Goal: Navigation & Orientation: Find specific page/section

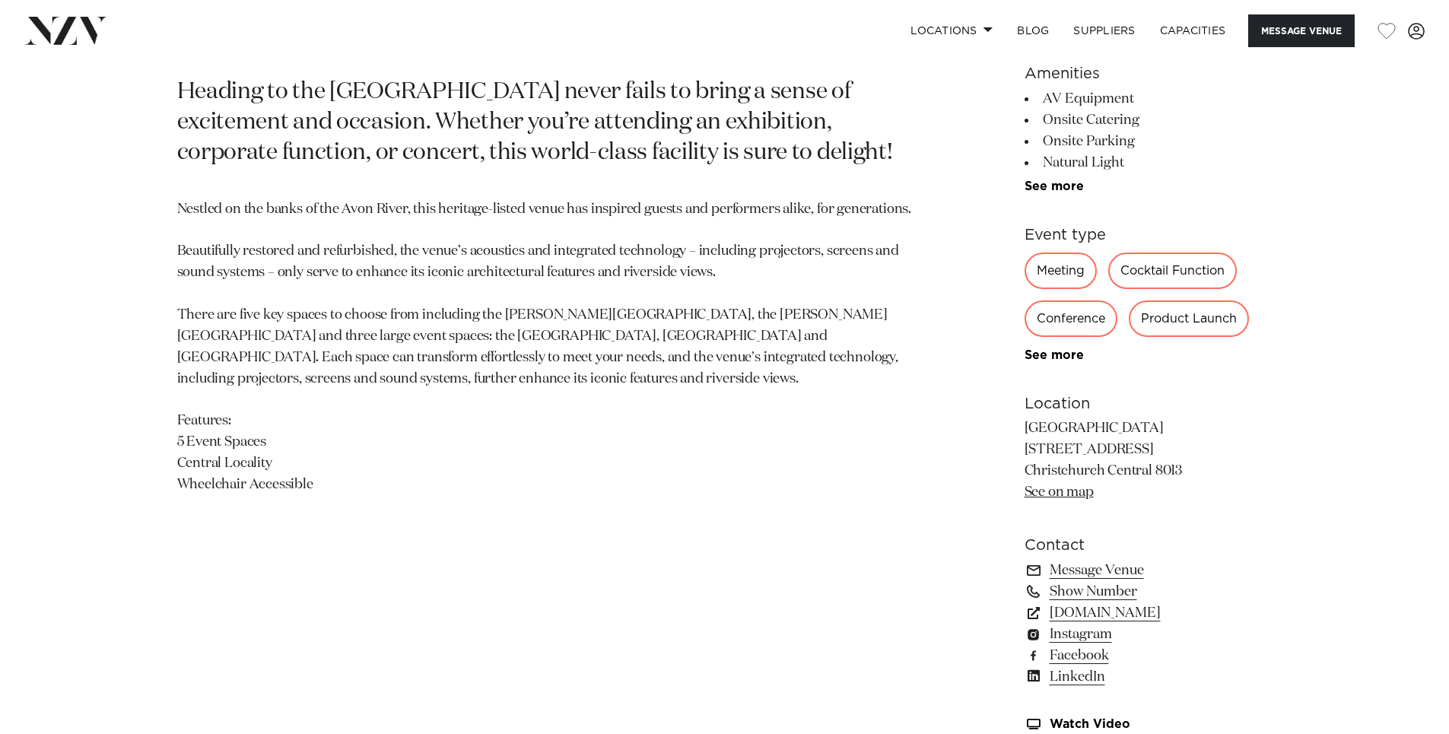
scroll to position [1141, 0]
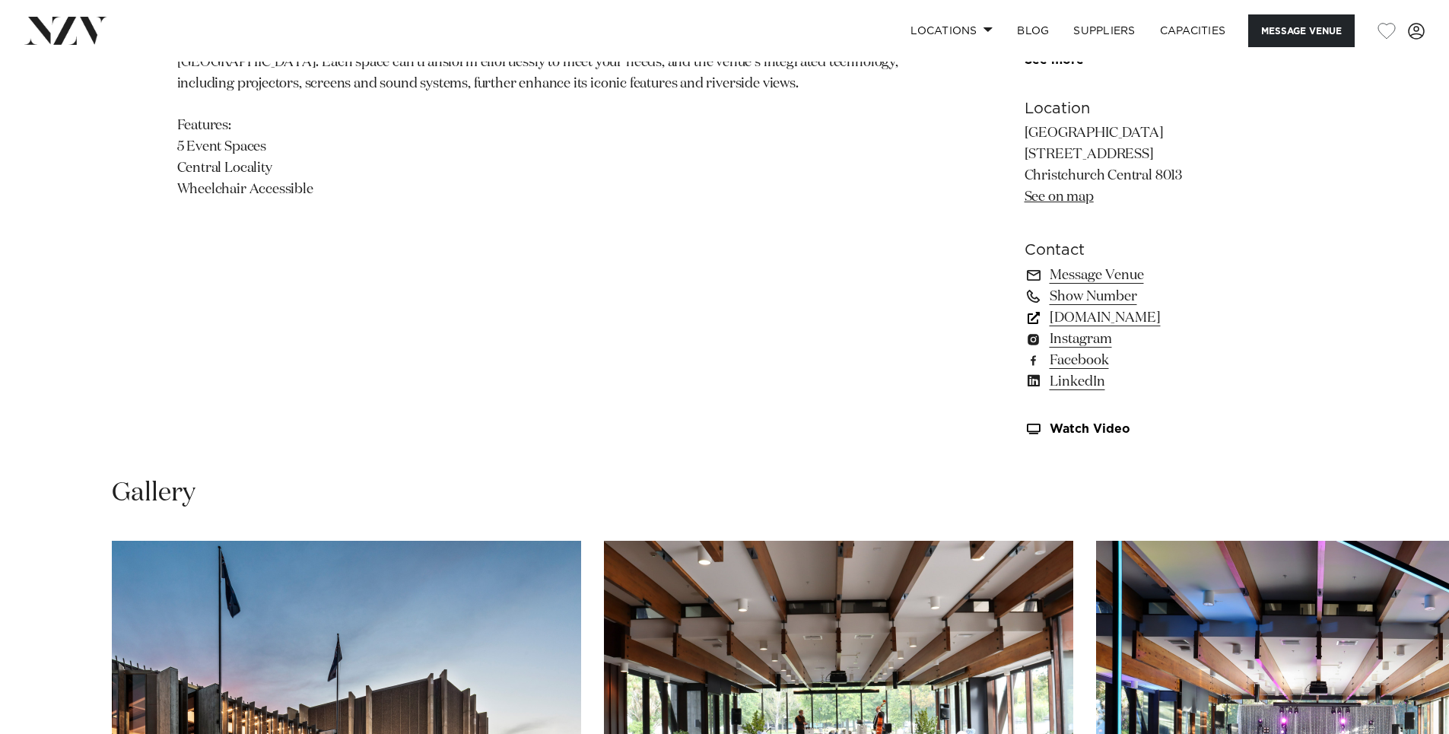
click at [1144, 322] on link "[DOMAIN_NAME]" at bounding box center [1149, 317] width 248 height 21
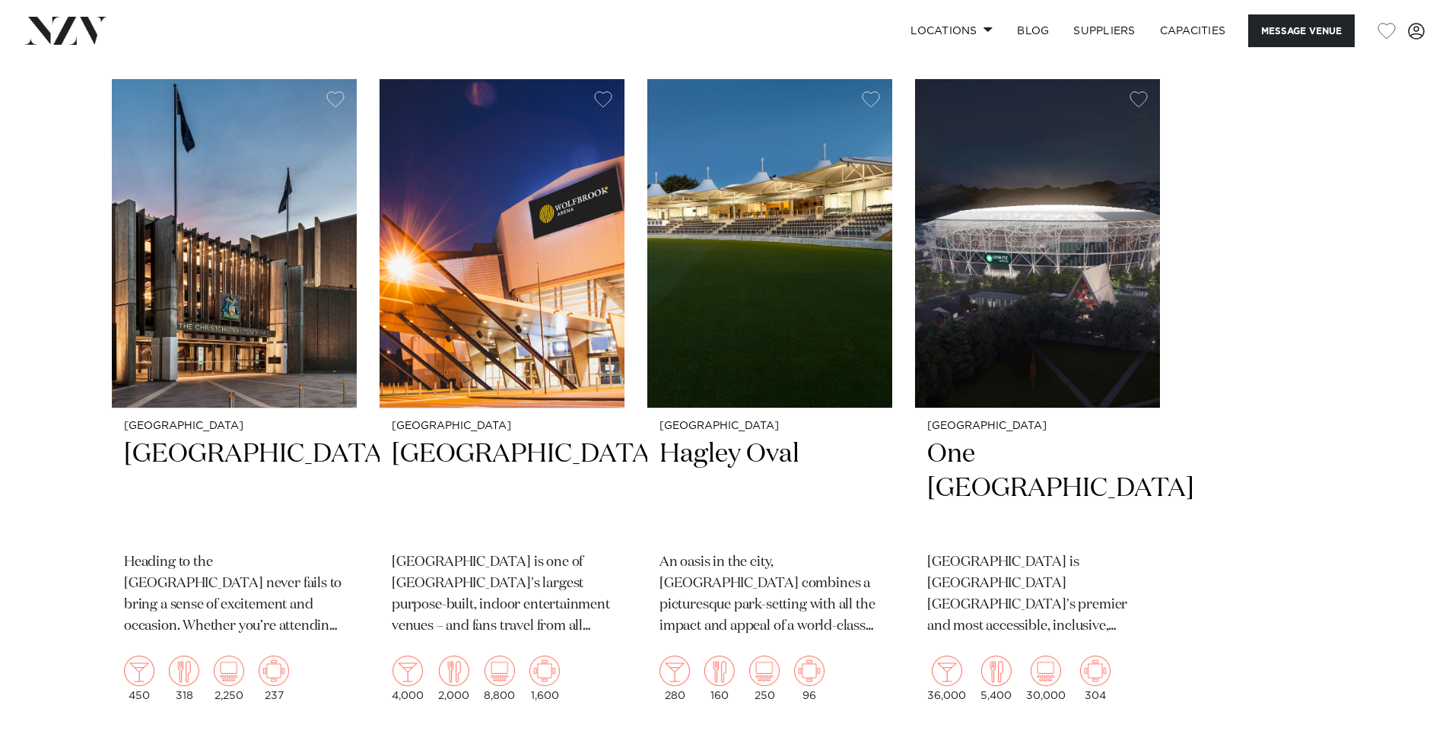
scroll to position [2435, 0]
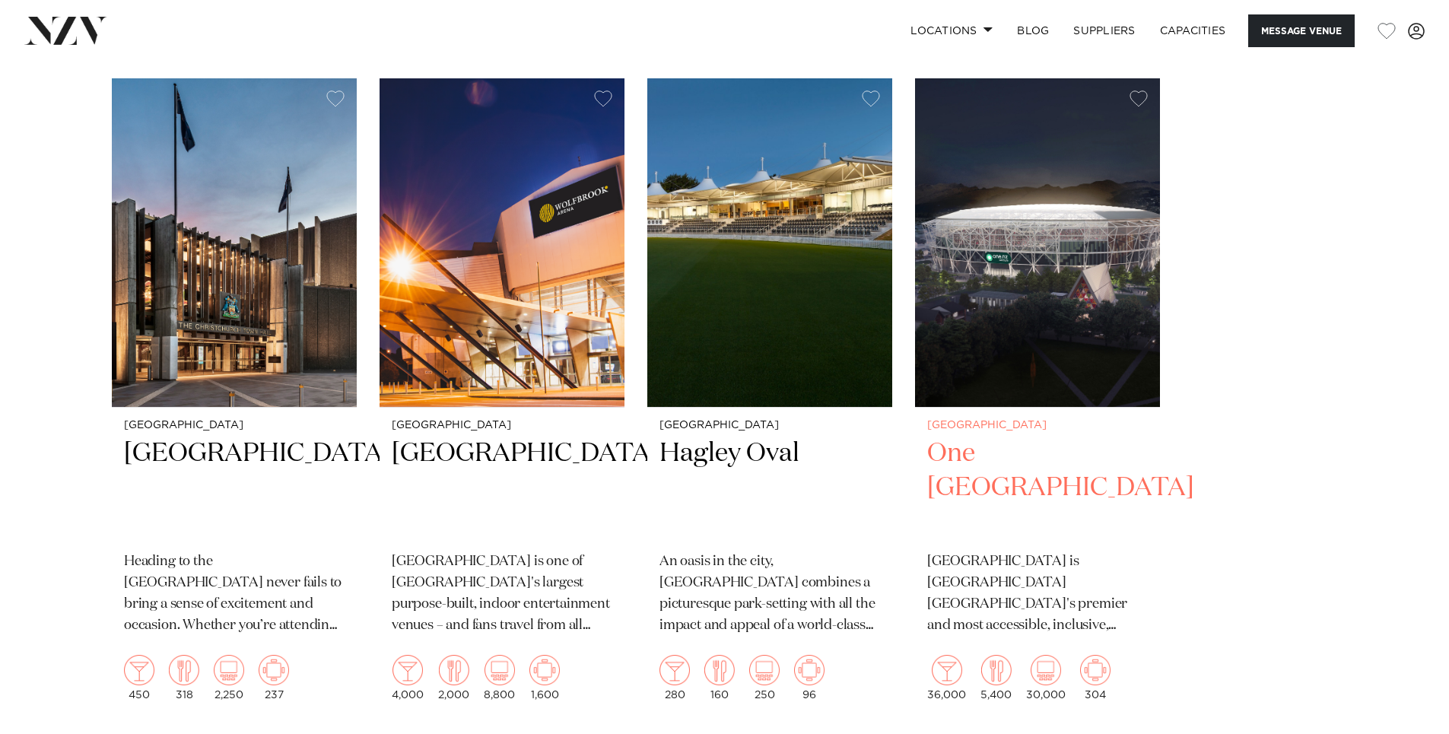
click at [998, 437] on h2 "One [GEOGRAPHIC_DATA]" at bounding box center [1037, 488] width 221 height 103
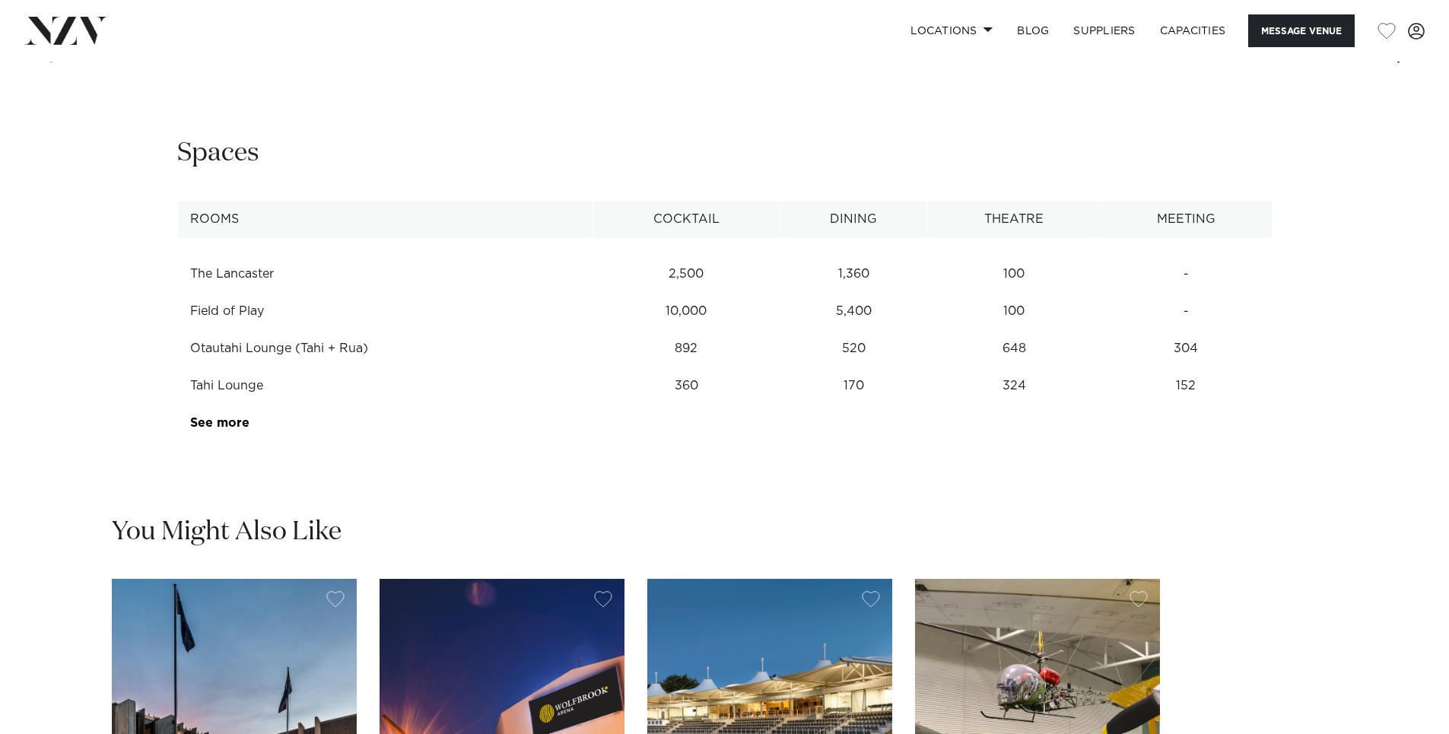
scroll to position [2054, 0]
